Goal: Transaction & Acquisition: Purchase product/service

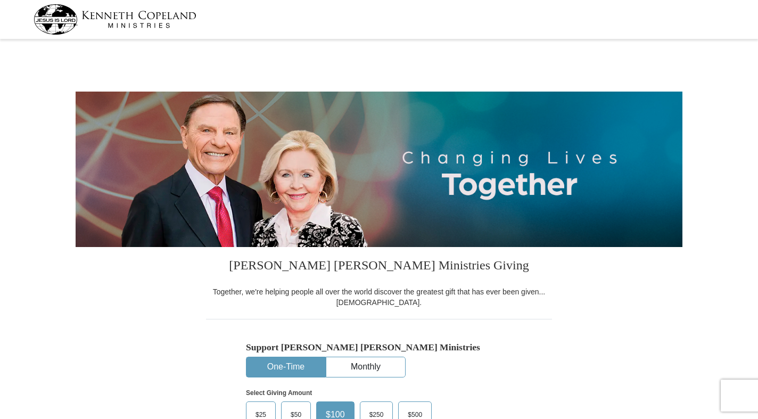
select select "OK"
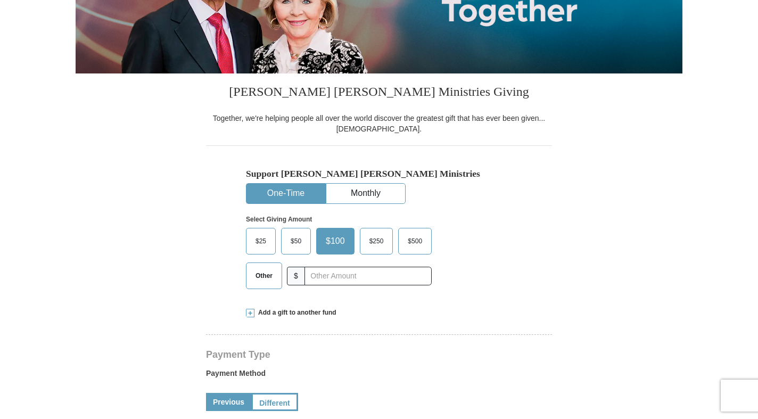
scroll to position [174, 0]
click at [257, 284] on label "Other" at bounding box center [263, 276] width 35 height 26
click at [0, 0] on input "Other" at bounding box center [0, 0] width 0 height 0
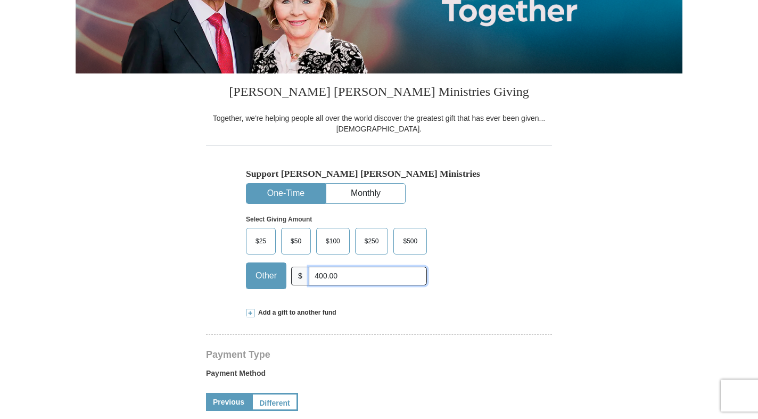
type input "400.00"
click at [249, 311] on span at bounding box center [250, 313] width 9 height 9
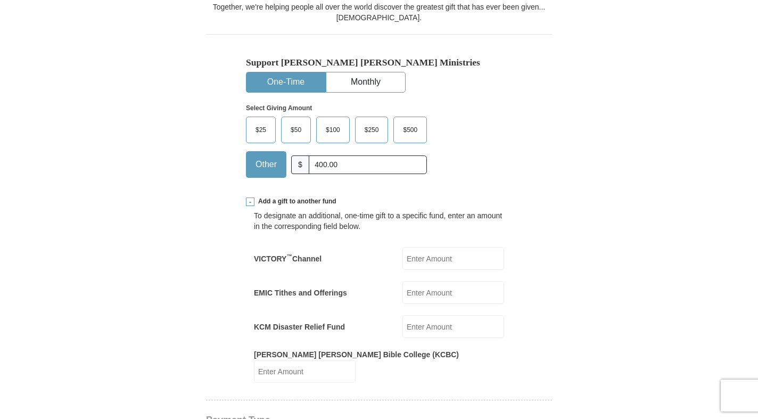
scroll to position [302, 0]
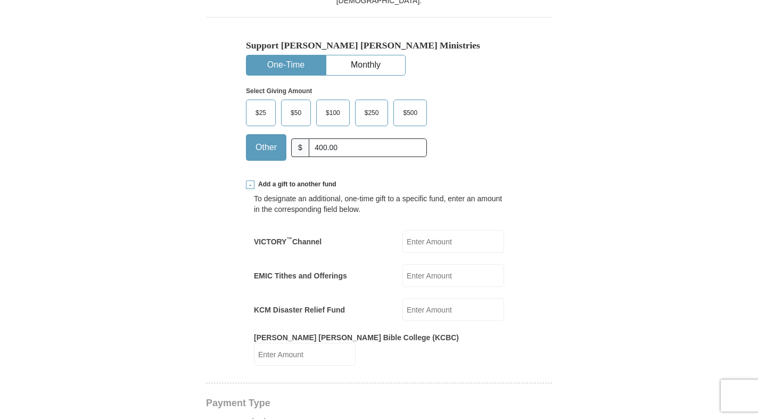
click at [429, 245] on input "VICTORY ™ Channel" at bounding box center [453, 241] width 102 height 23
type input "50.00"
click at [435, 313] on input "KCM Disaster Relief Fund" at bounding box center [453, 309] width 102 height 23
type input "50.00"
click at [356, 349] on input "[PERSON_NAME] [PERSON_NAME] Bible College (KCBC)" at bounding box center [305, 354] width 102 height 23
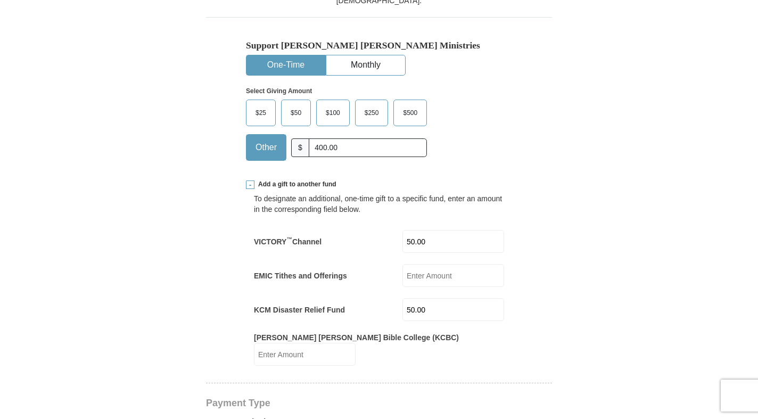
click at [422, 241] on input "50.00" at bounding box center [453, 241] width 102 height 23
type input "100.00"
click at [419, 314] on input "50.00" at bounding box center [453, 309] width 102 height 23
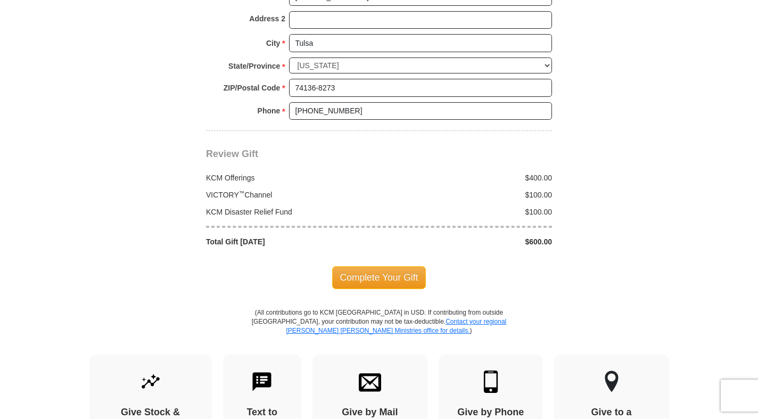
scroll to position [1080, 0]
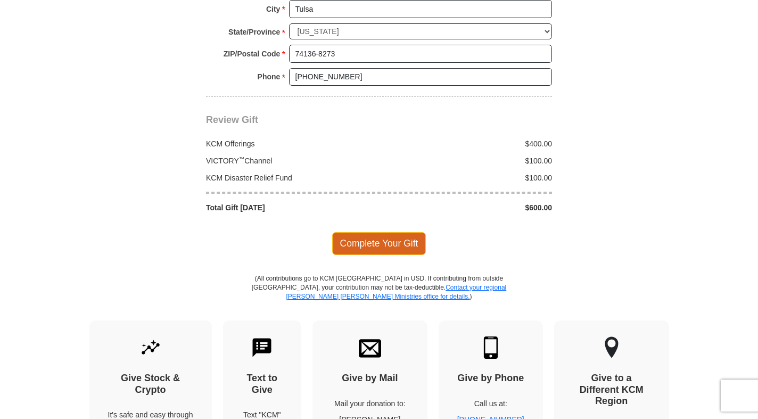
type input "100.00"
click at [385, 232] on span "Complete Your Gift" at bounding box center [379, 243] width 94 height 22
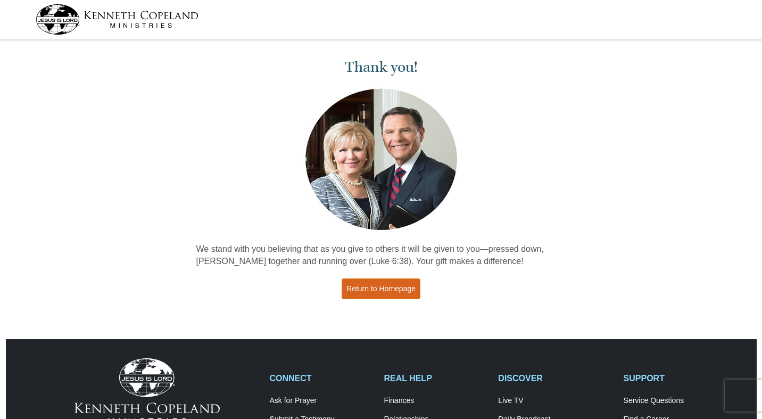
click at [374, 283] on link "Return to Homepage" at bounding box center [381, 288] width 79 height 21
